Goal: Information Seeking & Learning: Learn about a topic

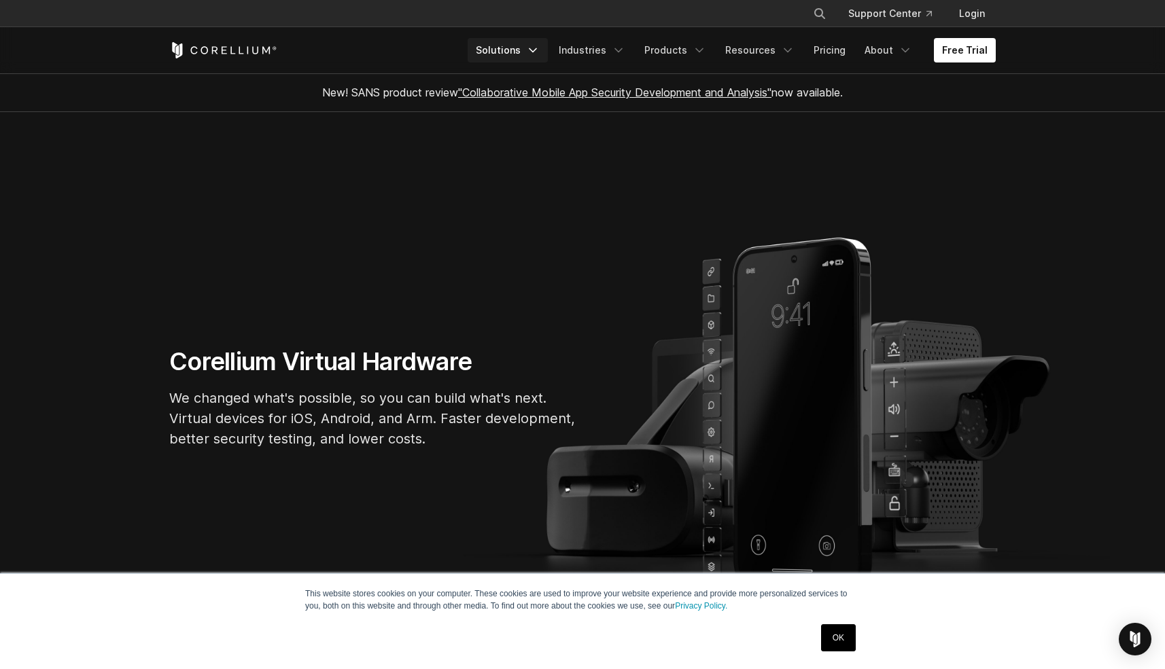
click at [540, 49] on icon "Navigation Menu" at bounding box center [533, 50] width 14 height 14
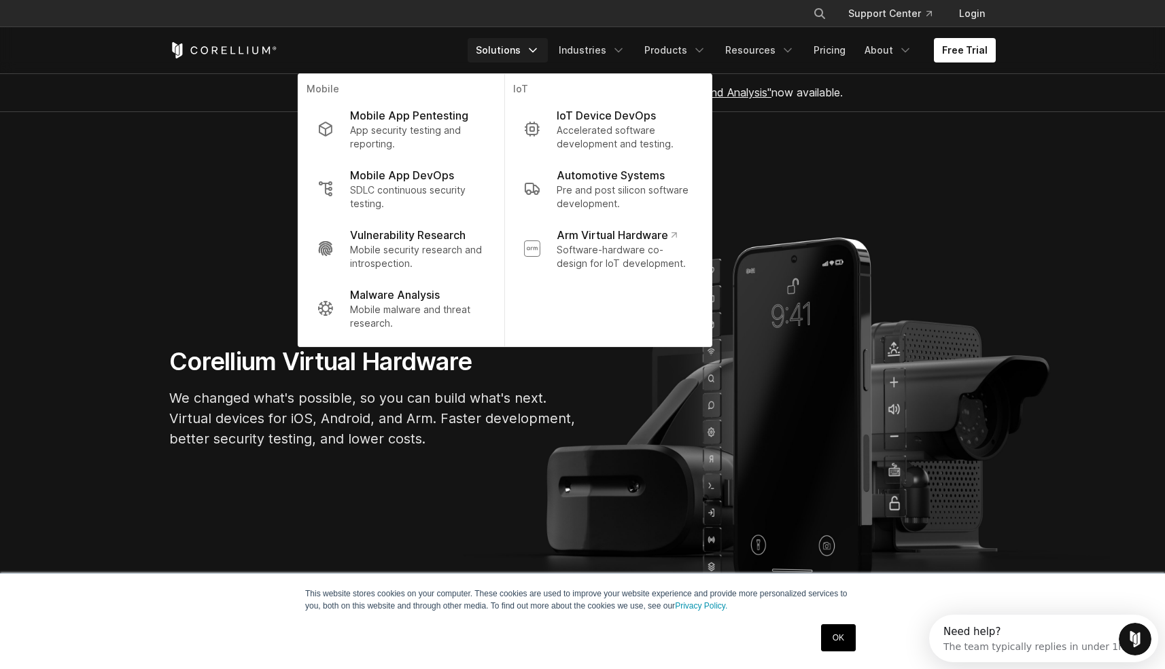
click at [245, 219] on section "Corellium Virtual Hardware We changed what's possible, so you can build what's …" at bounding box center [582, 403] width 1165 height 582
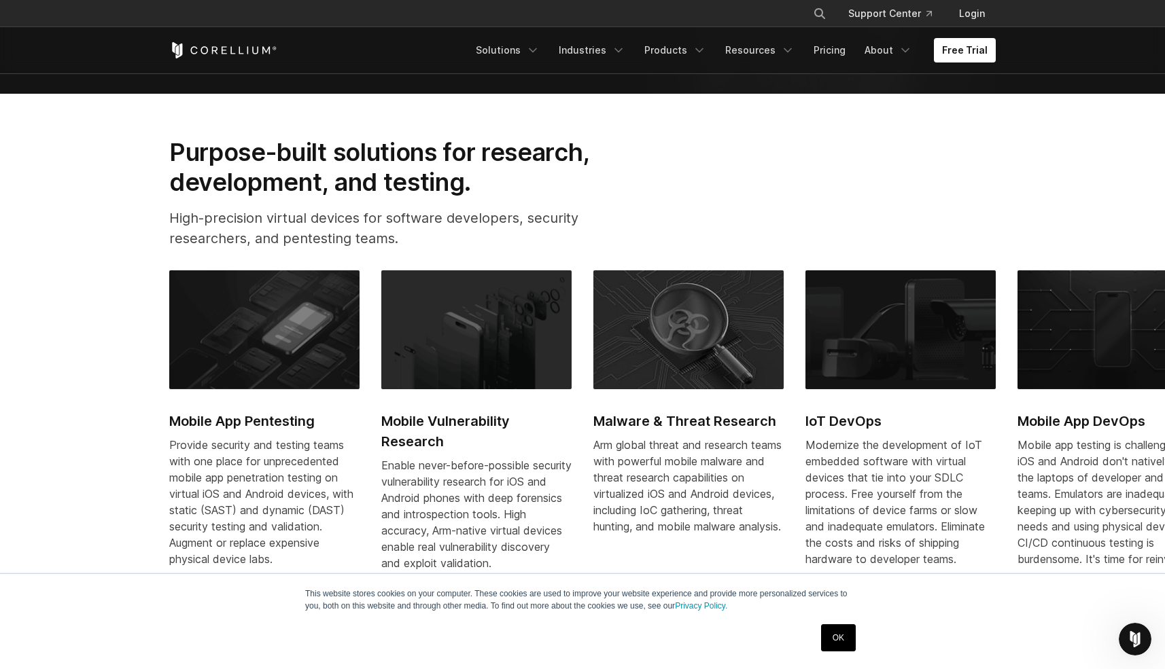
scroll to position [33, 0]
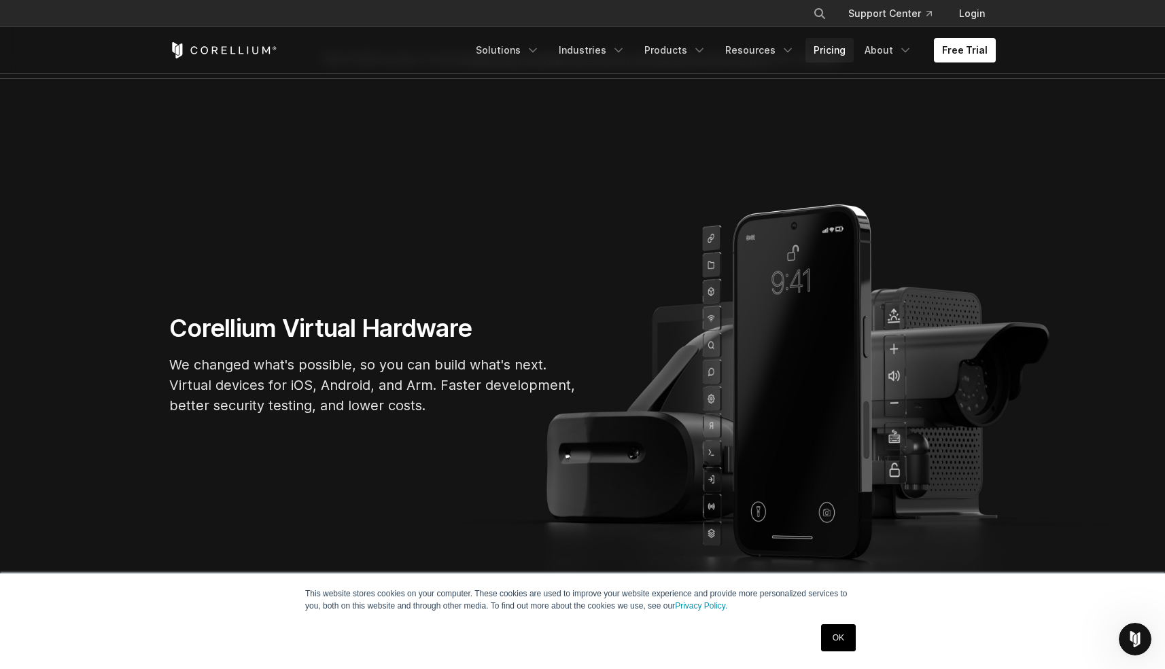
click at [842, 51] on link "Pricing" at bounding box center [829, 50] width 48 height 24
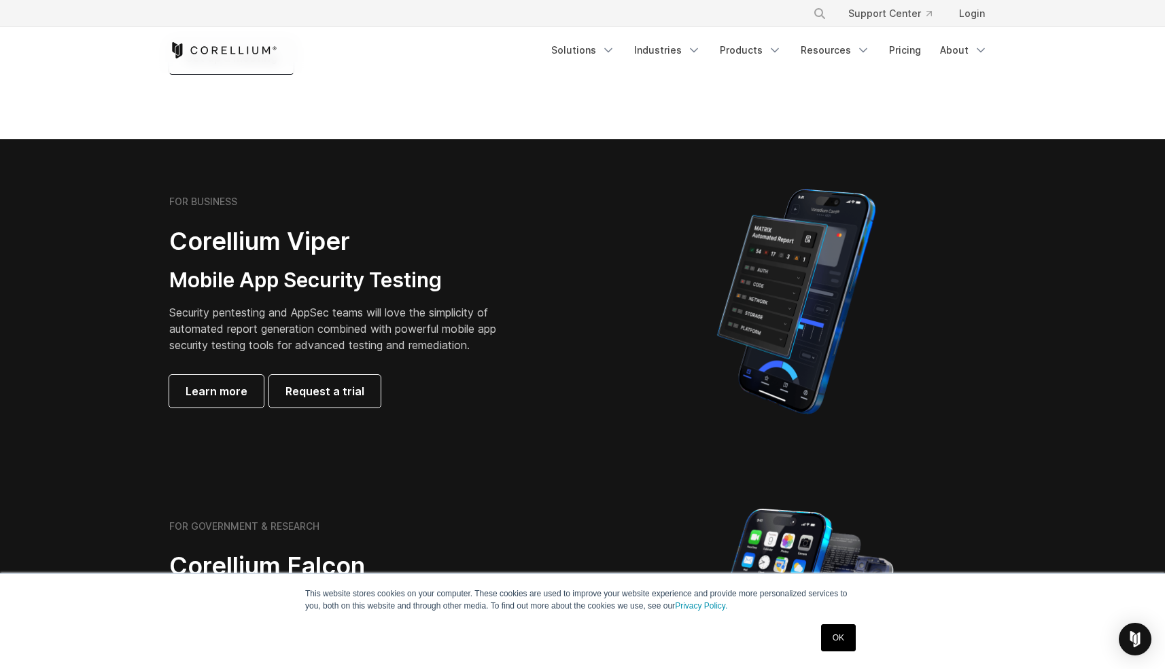
scroll to position [281, 0]
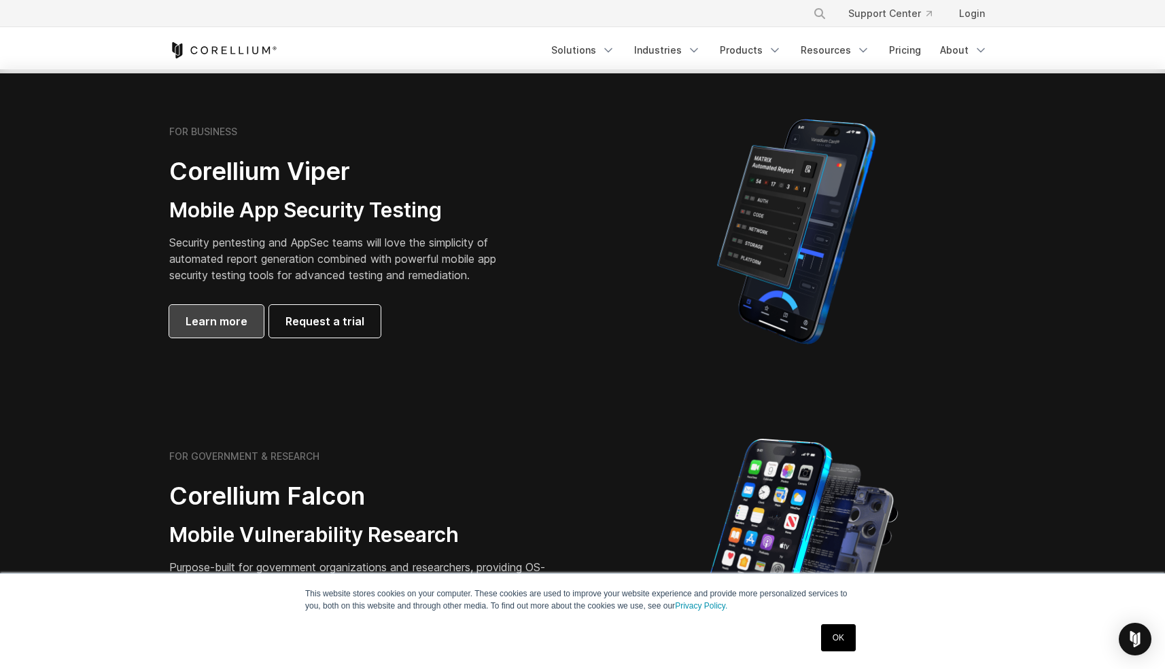
click at [194, 323] on span "Learn more" at bounding box center [217, 321] width 62 height 16
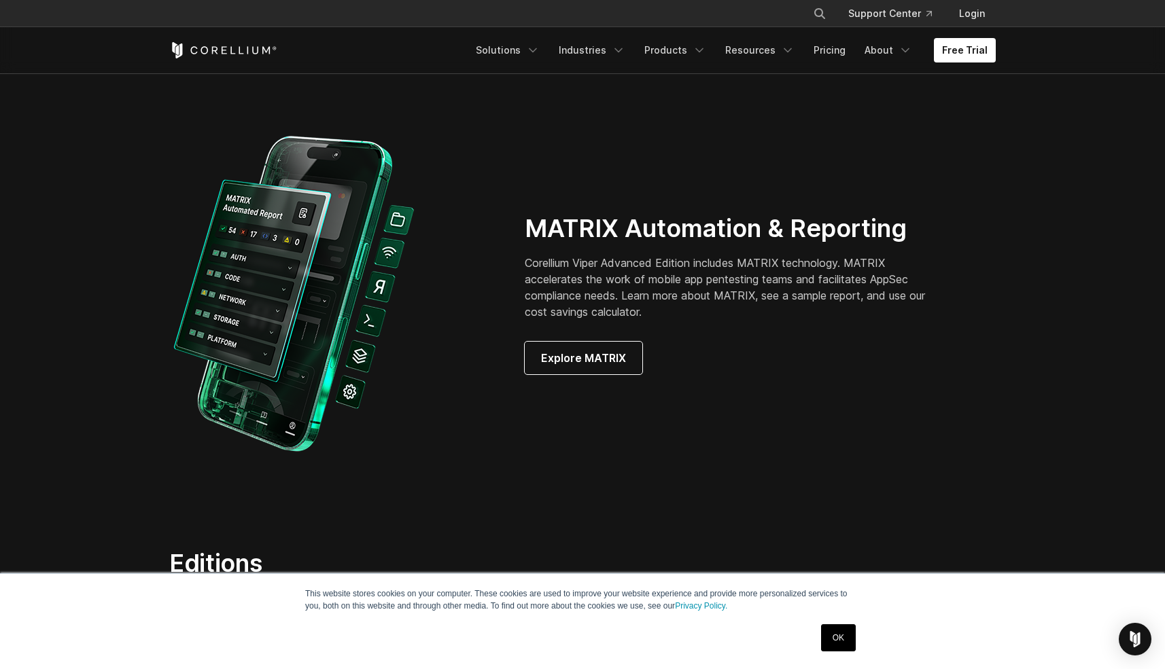
scroll to position [1147, 0]
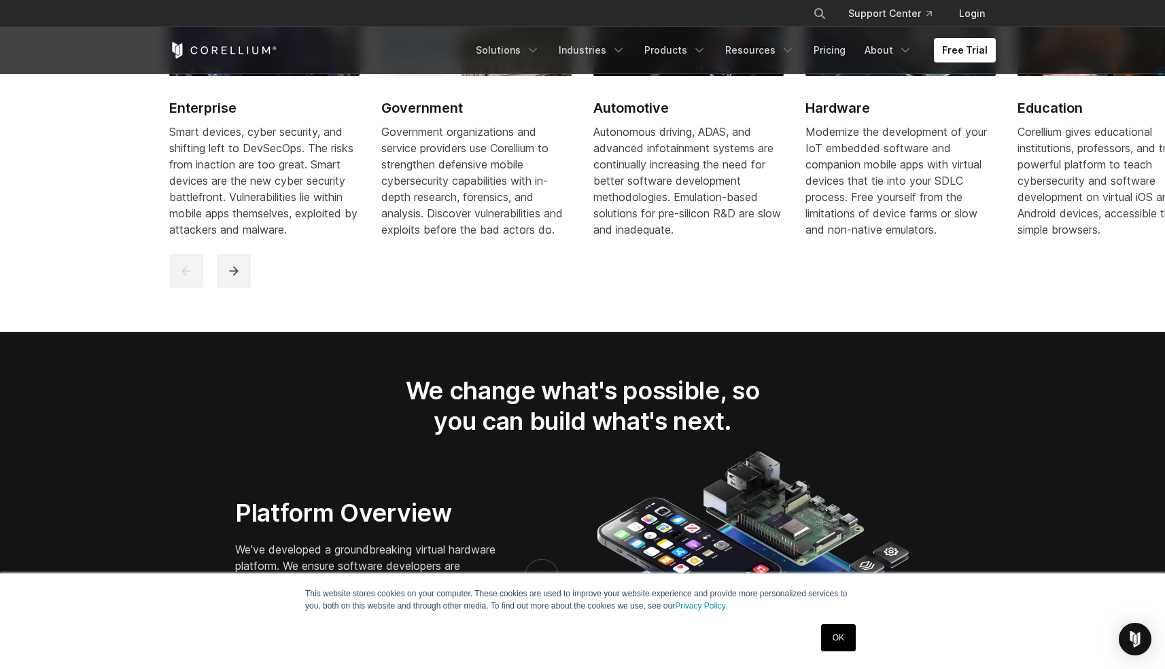
scroll to position [1274, 0]
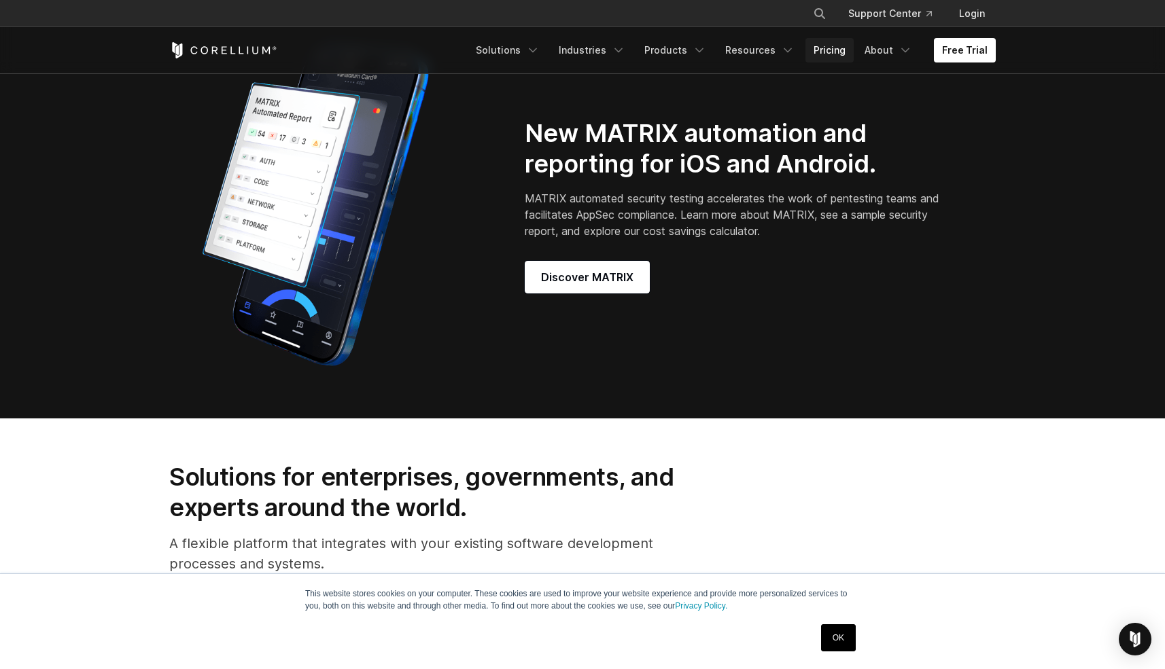
click at [843, 53] on link "Pricing" at bounding box center [829, 50] width 48 height 24
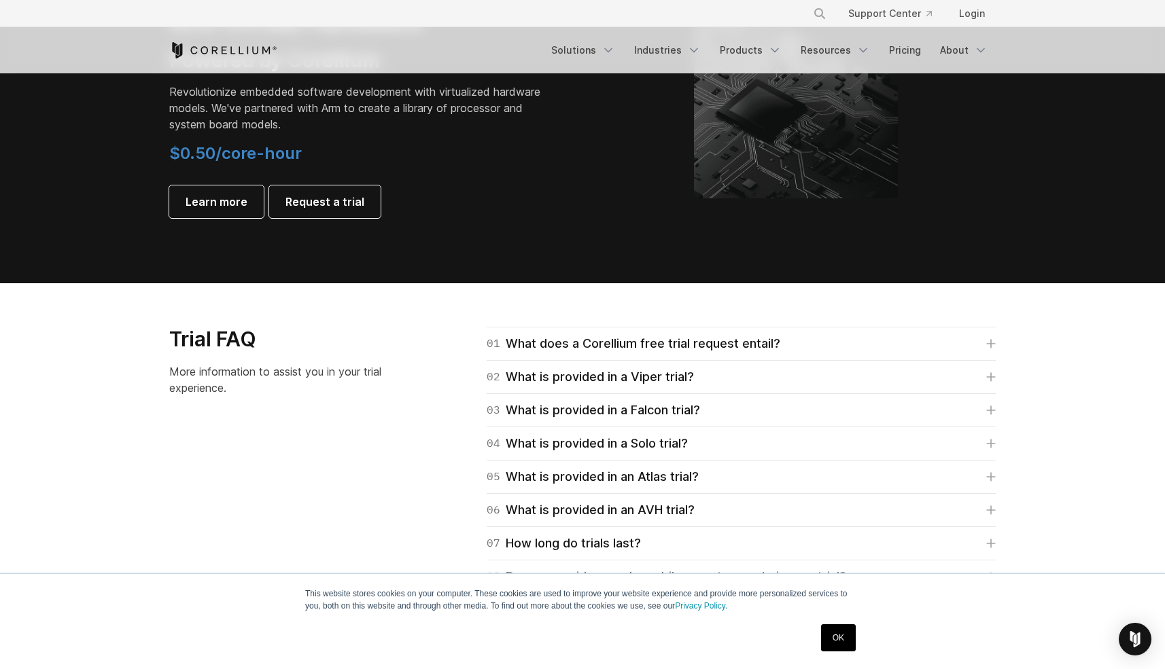
scroll to position [1728, 0]
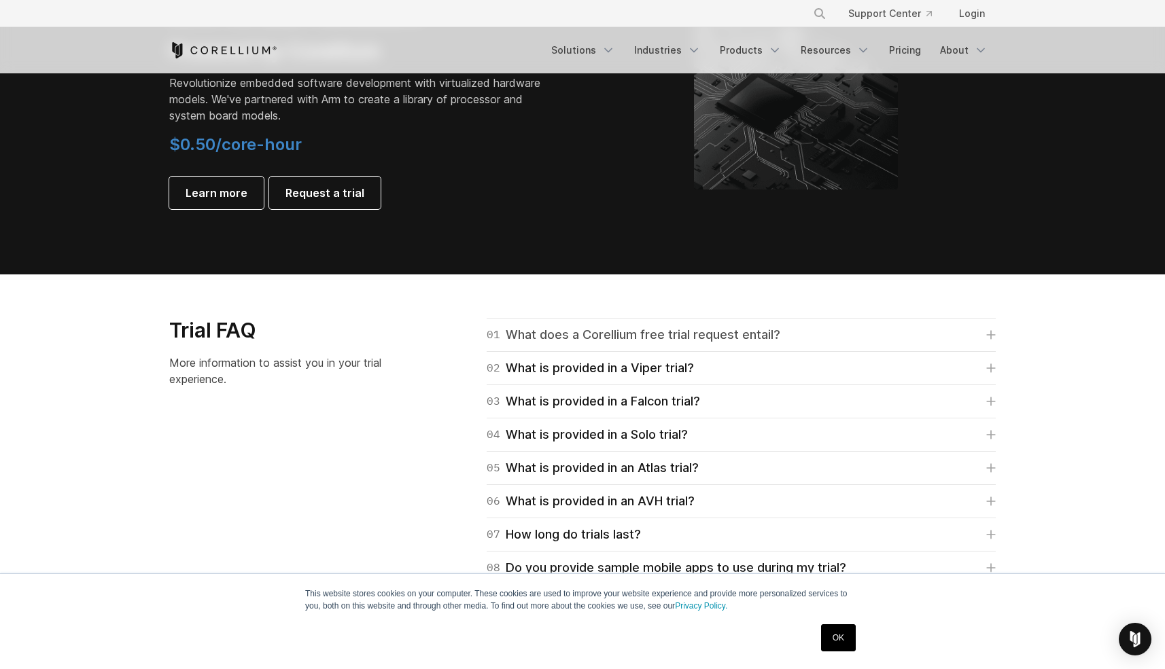
click at [655, 336] on div "01 What does a Corellium free trial request entail?" at bounding box center [634, 335] width 294 height 19
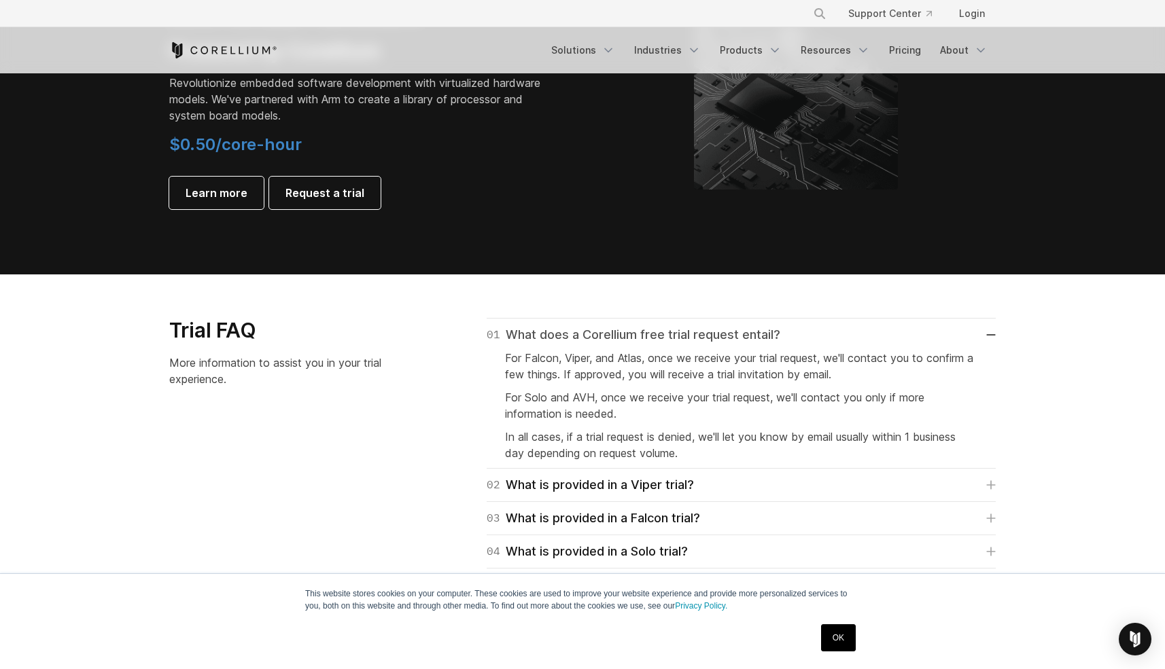
click at [640, 332] on div "01 What does a Corellium free trial request entail?" at bounding box center [634, 335] width 294 height 19
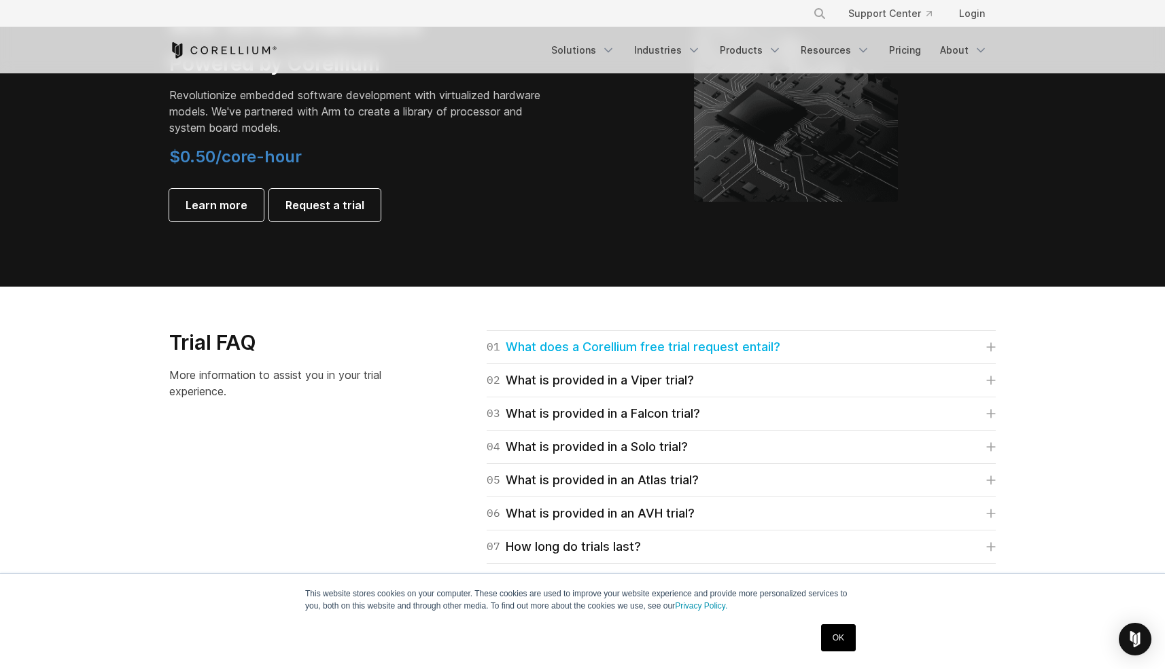
scroll to position [1576, 0]
